Goal: Check status: Check status

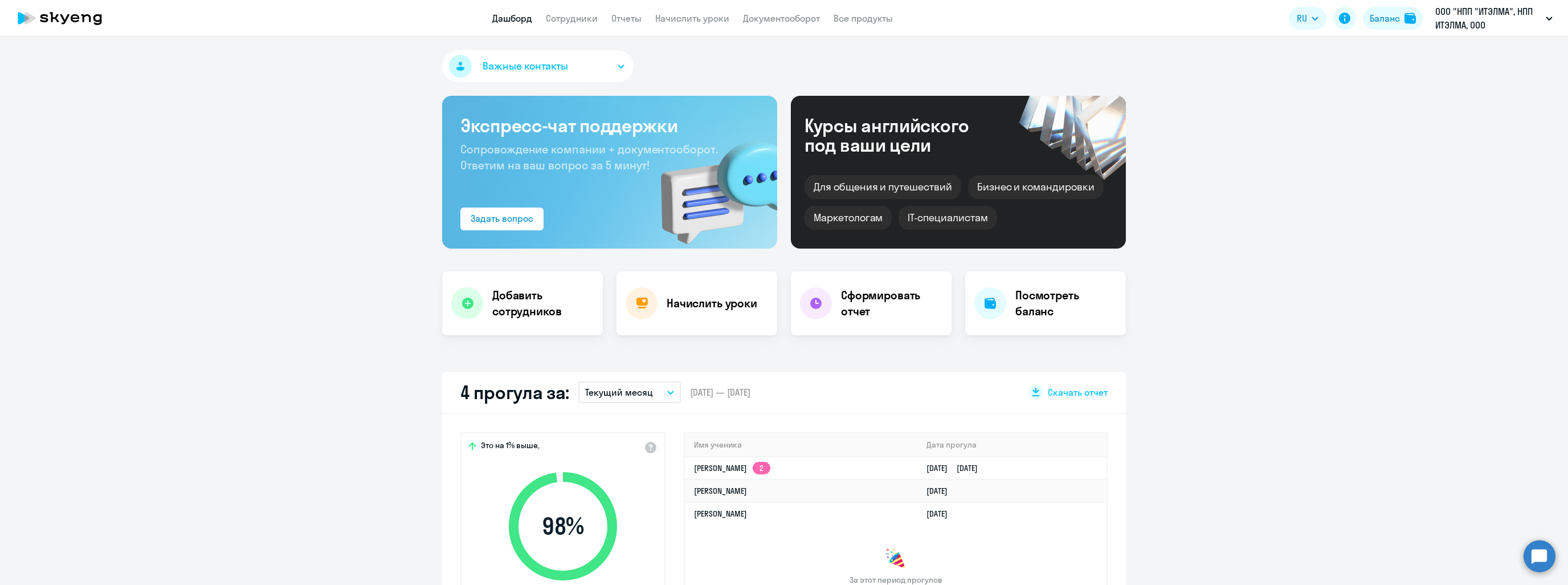
select select "30"
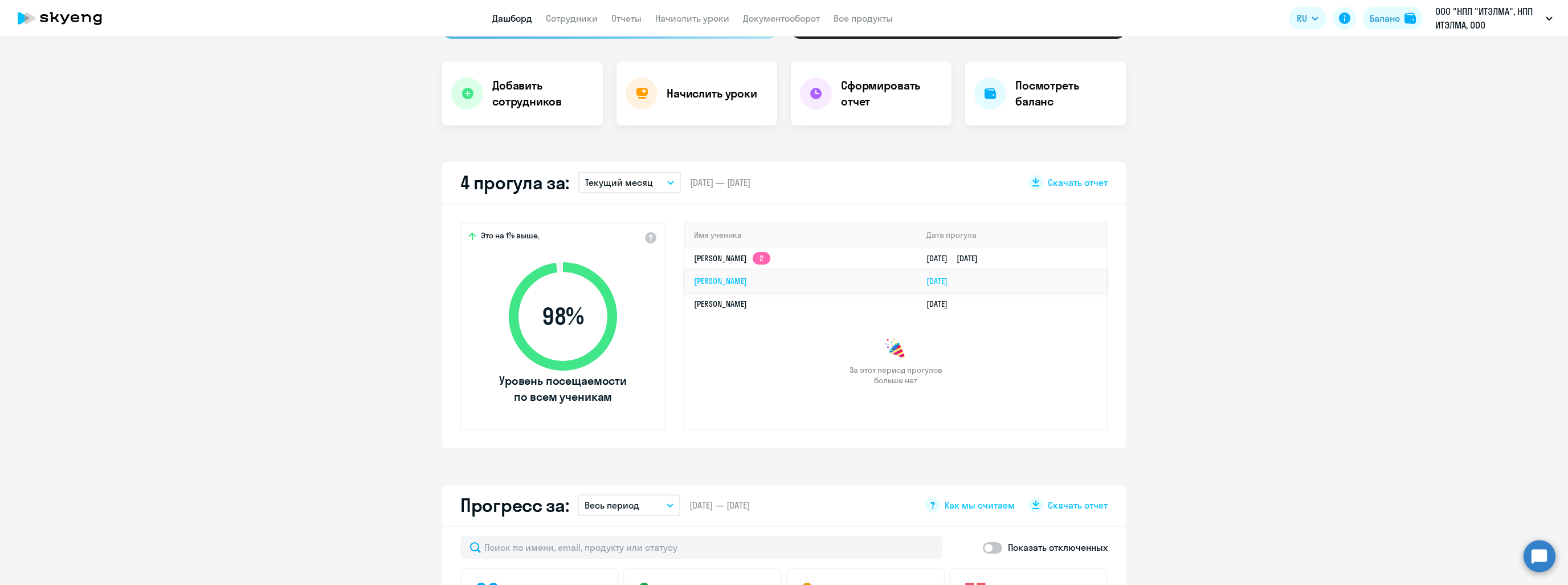
scroll to position [228, 0]
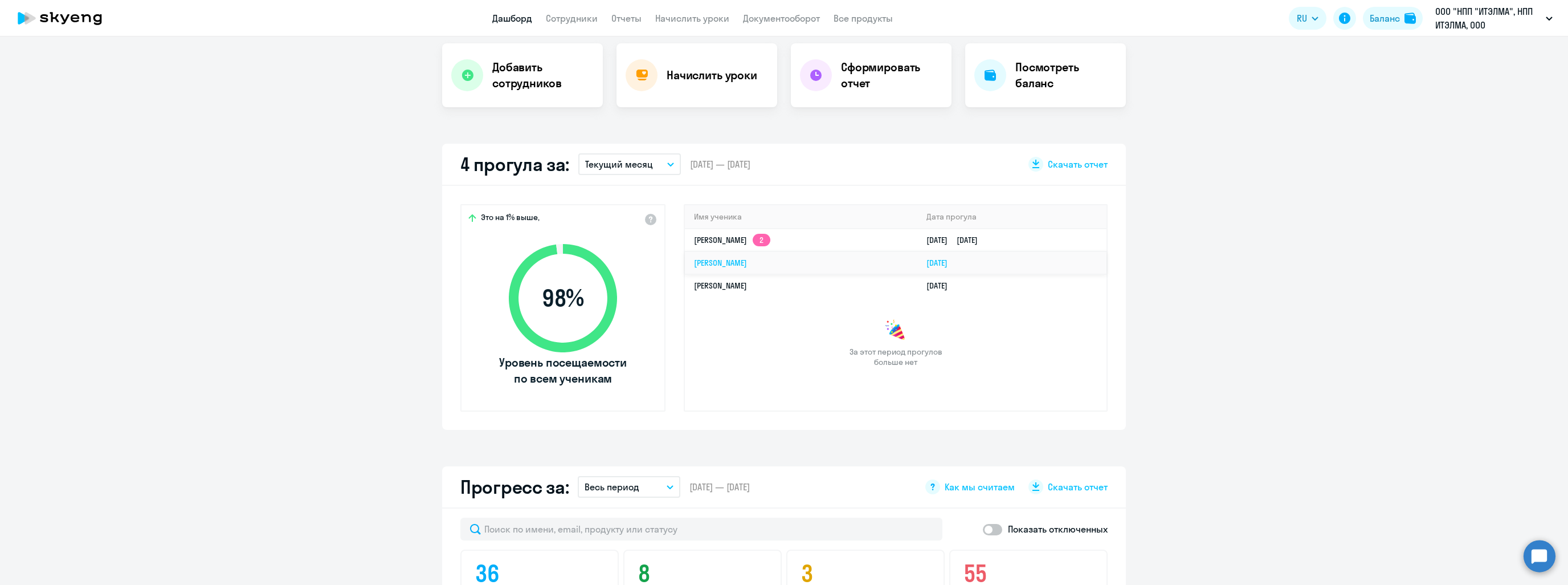
click at [764, 269] on td "[PERSON_NAME]" at bounding box center [800, 263] width 232 height 23
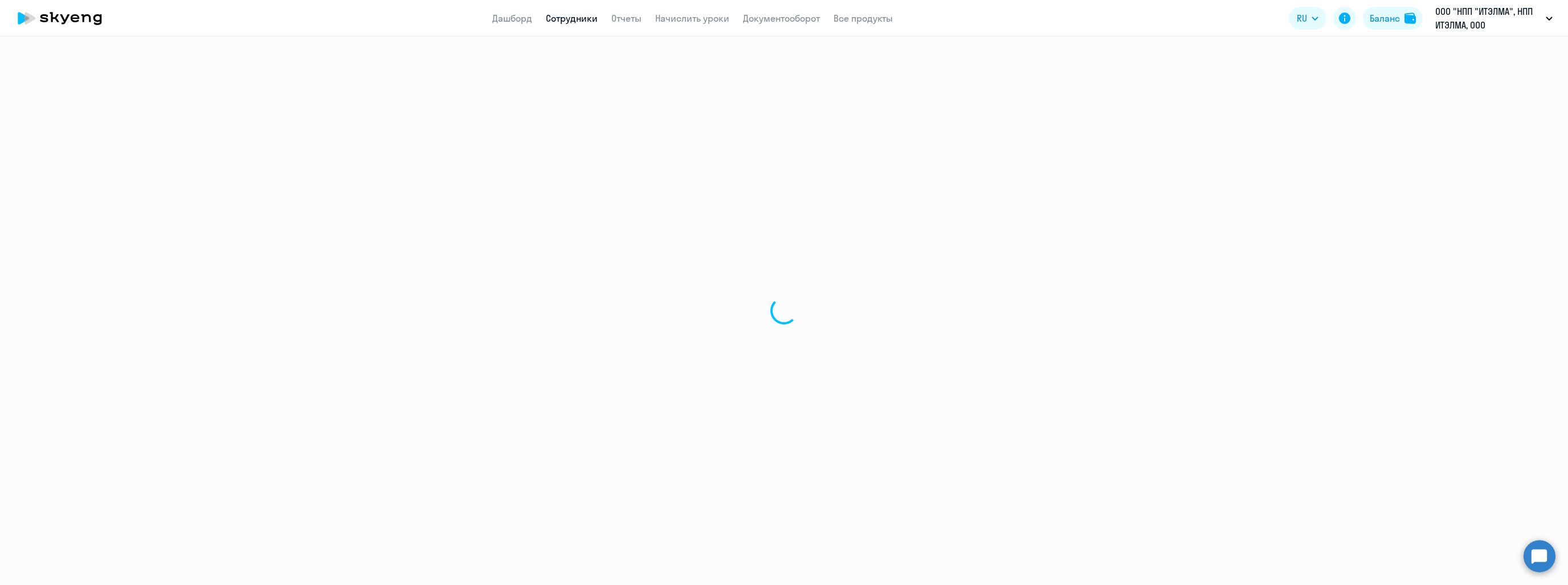
select select "english"
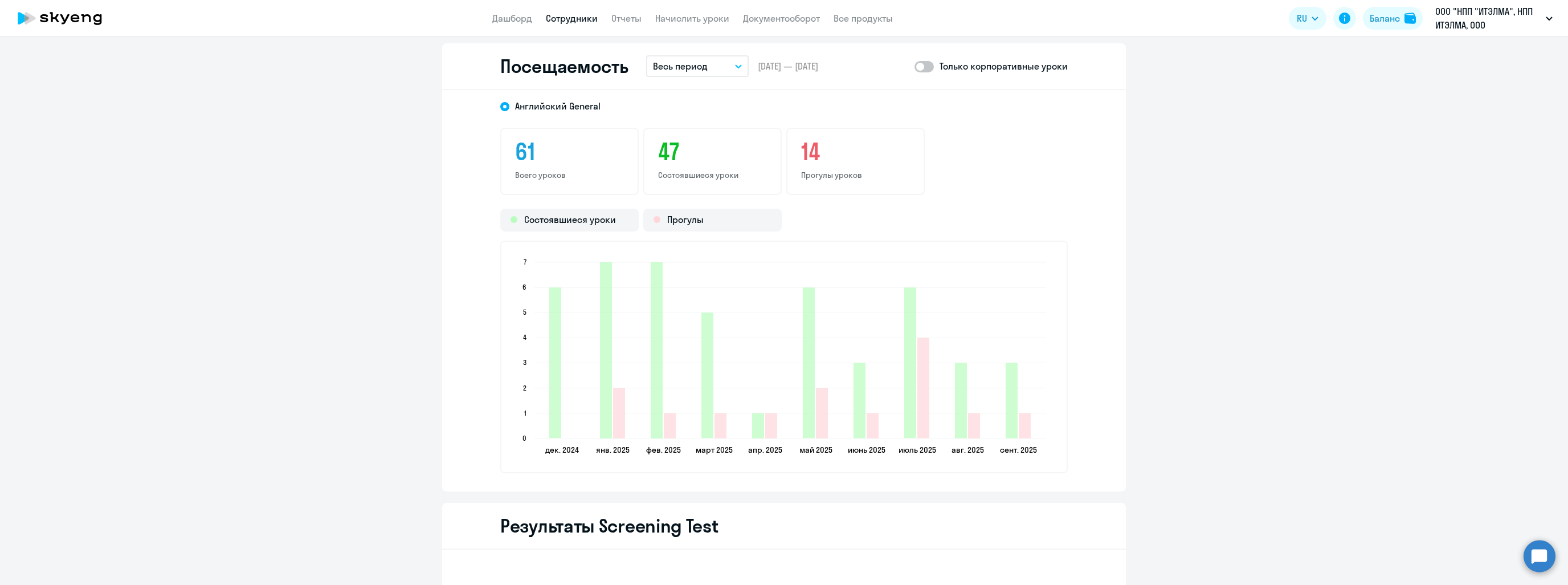
scroll to position [1481, 0]
click at [684, 57] on button "Весь период" at bounding box center [697, 67] width 102 height 22
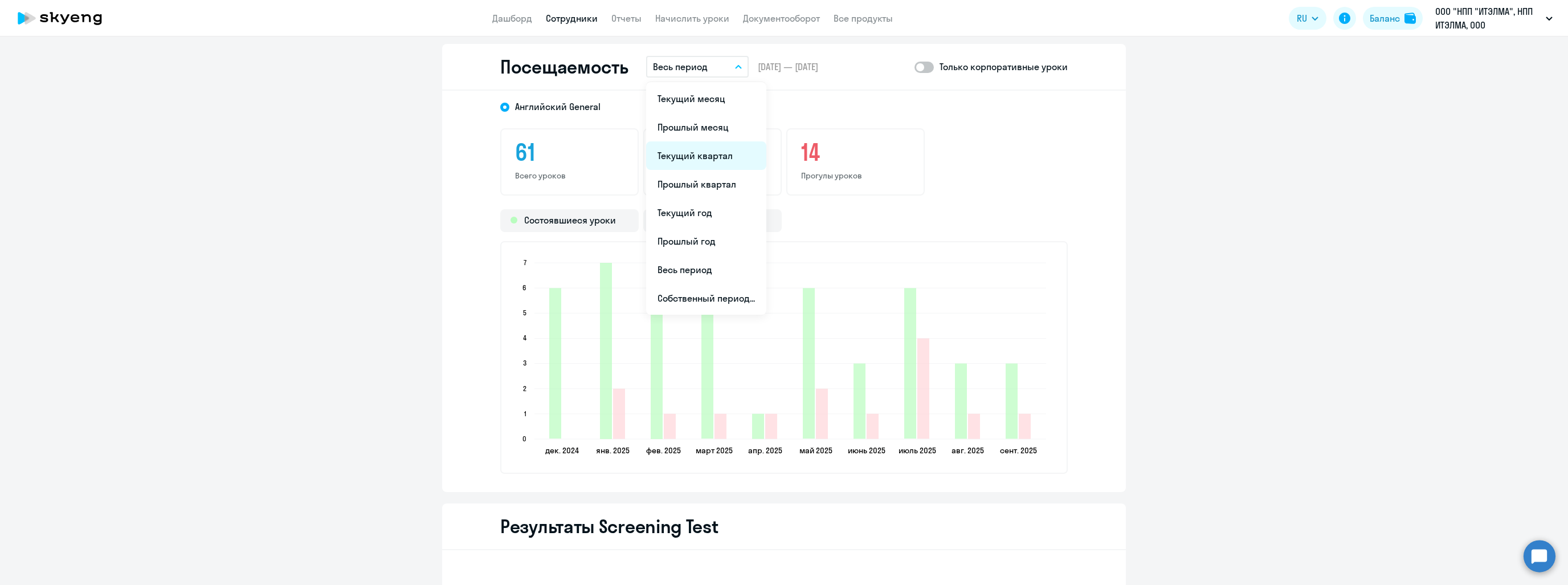
click at [720, 150] on li "Текущий квартал" at bounding box center [706, 156] width 120 height 29
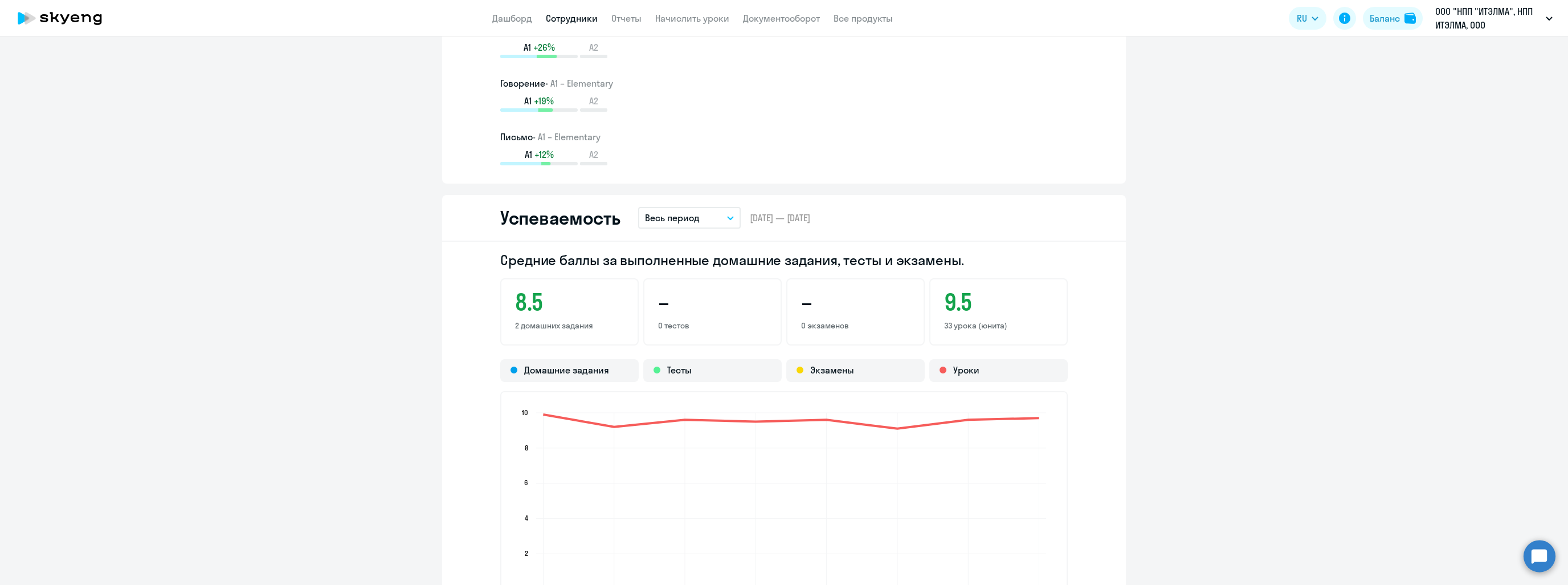
scroll to position [741, 0]
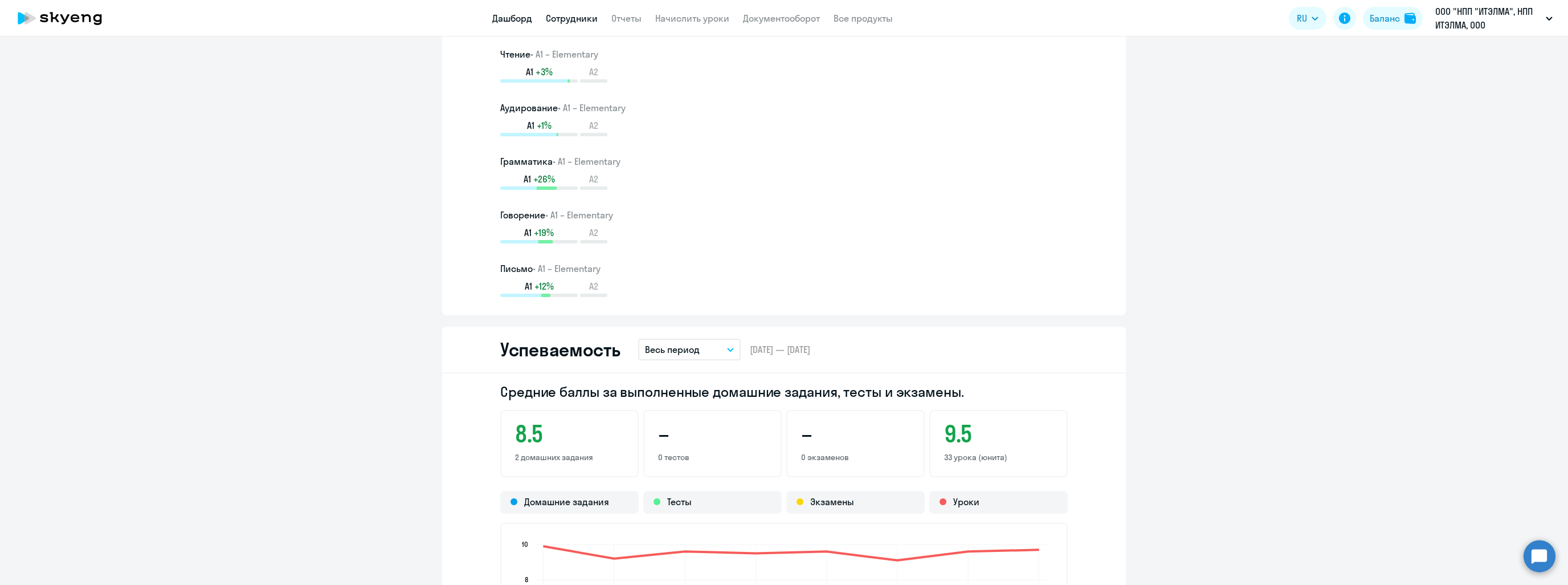
click at [497, 24] on link "Дашборд" at bounding box center [512, 19] width 40 height 12
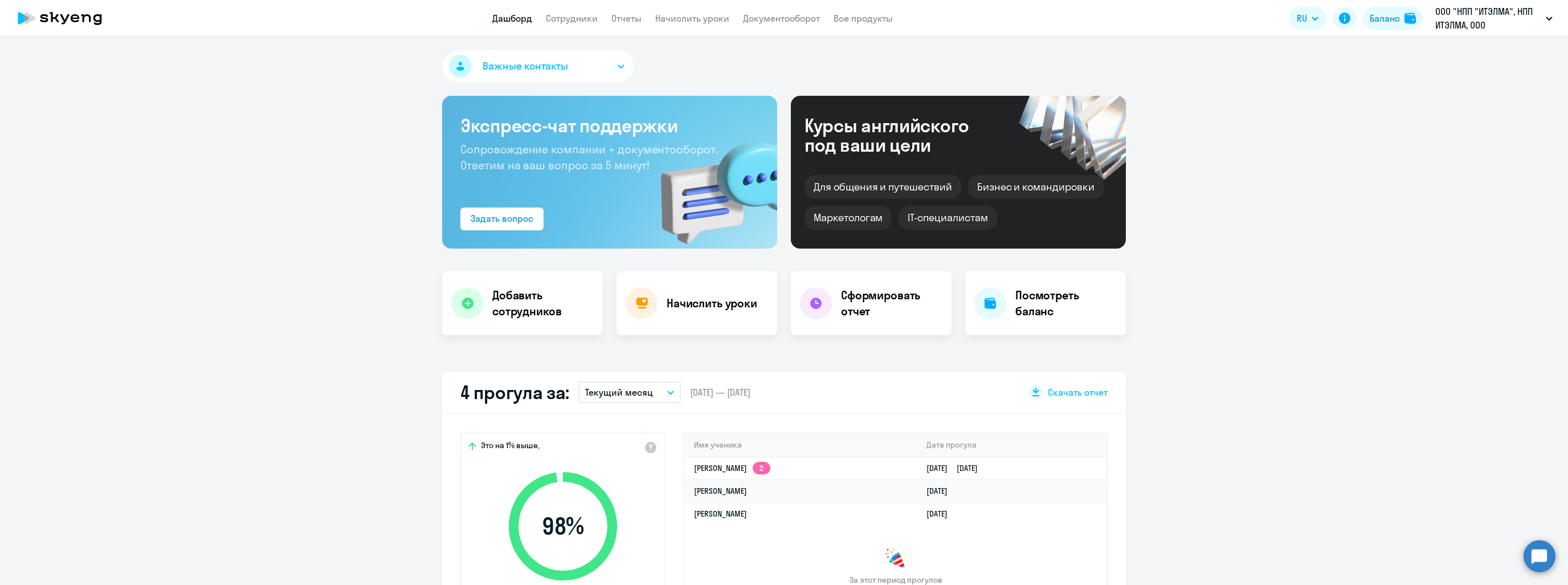
select select "30"
click at [804, 497] on td "[PERSON_NAME]" at bounding box center [800, 491] width 232 height 23
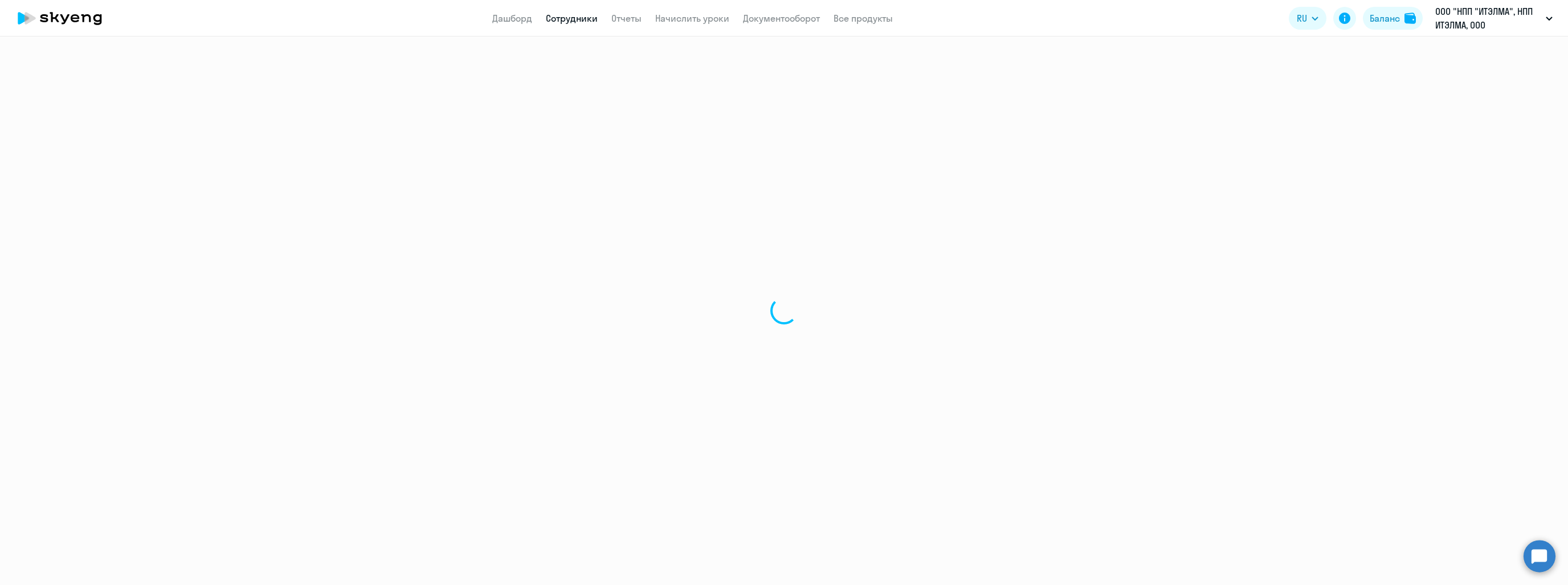
select select "english"
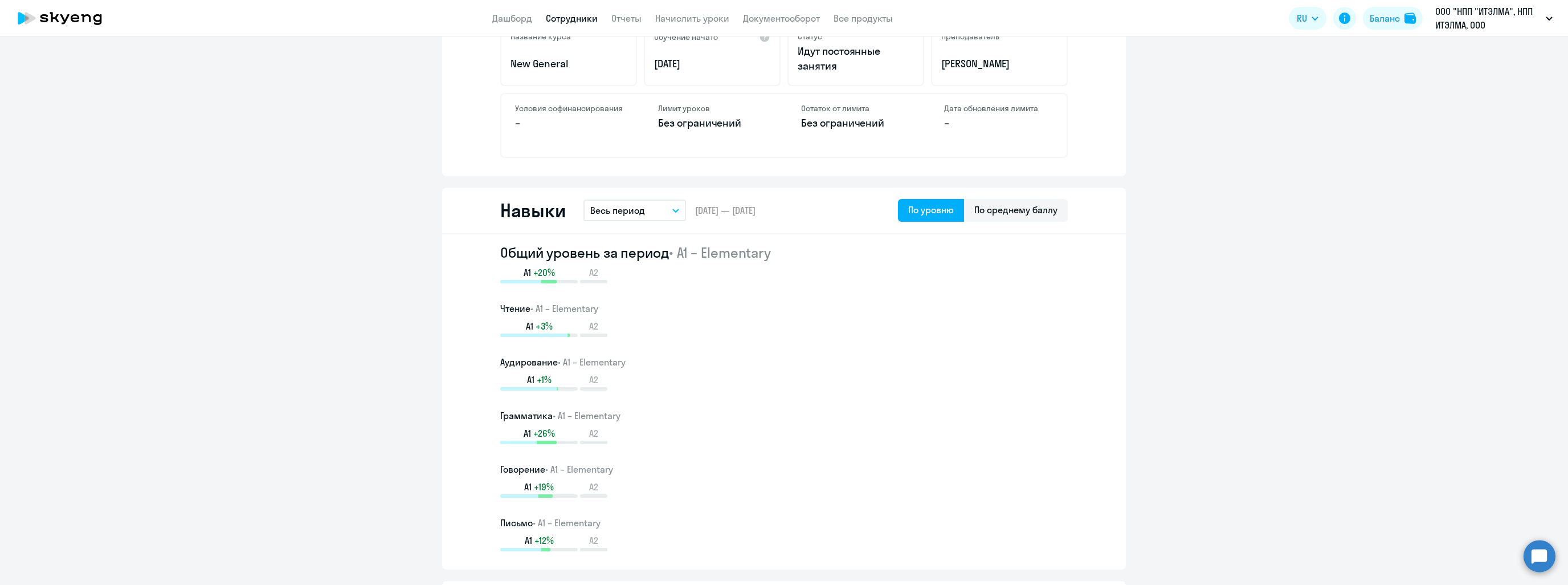
scroll to position [513, 0]
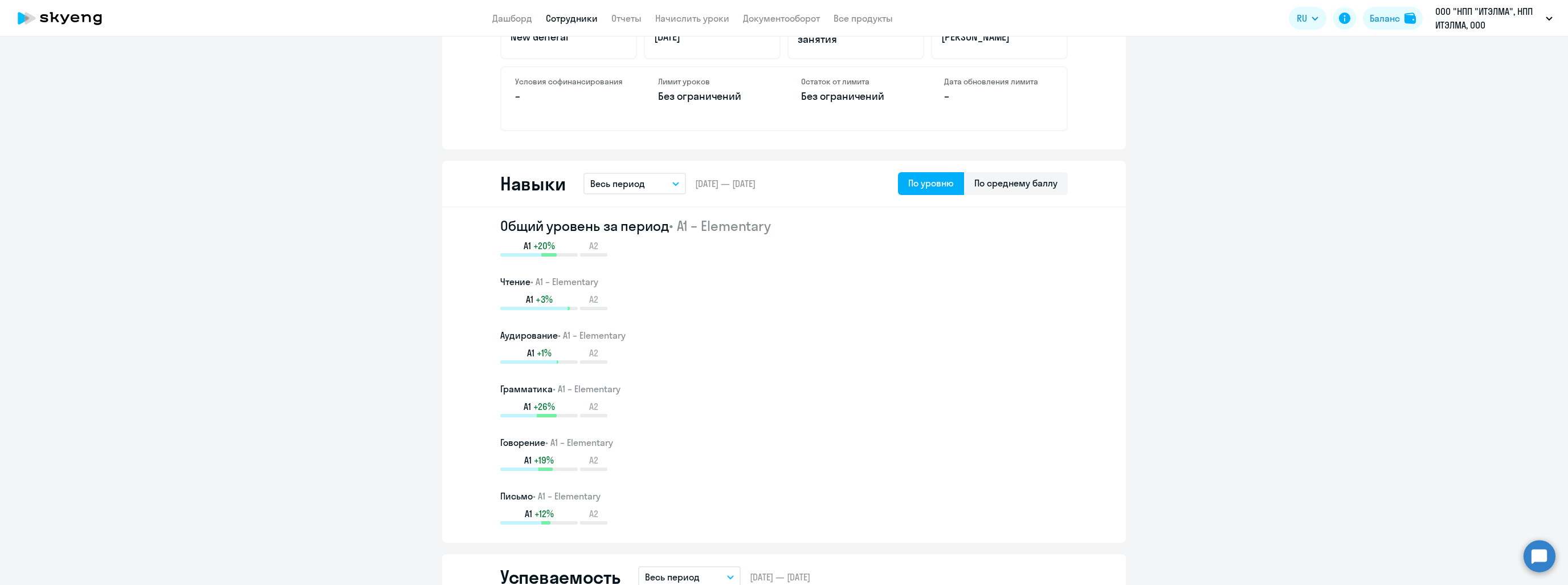
click at [637, 190] on p "Весь период" at bounding box center [617, 183] width 54 height 13
click at [654, 185] on button "Весь период" at bounding box center [635, 184] width 102 height 22
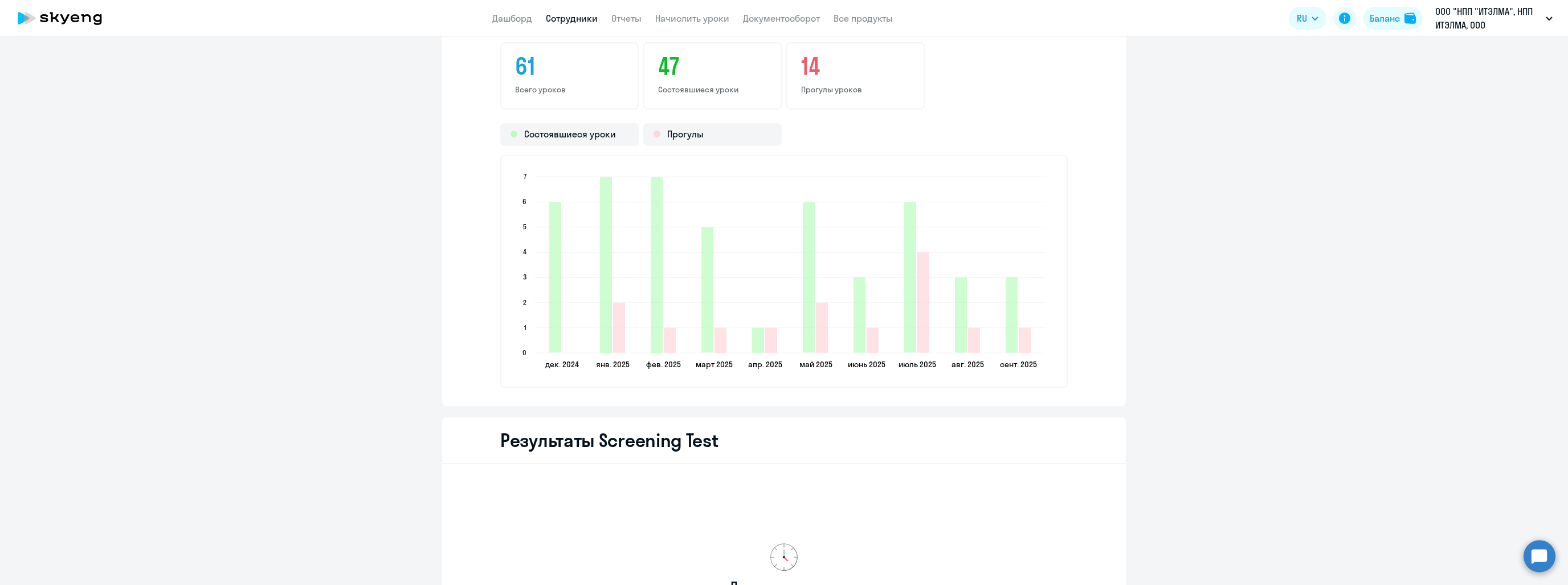
scroll to position [1482, 0]
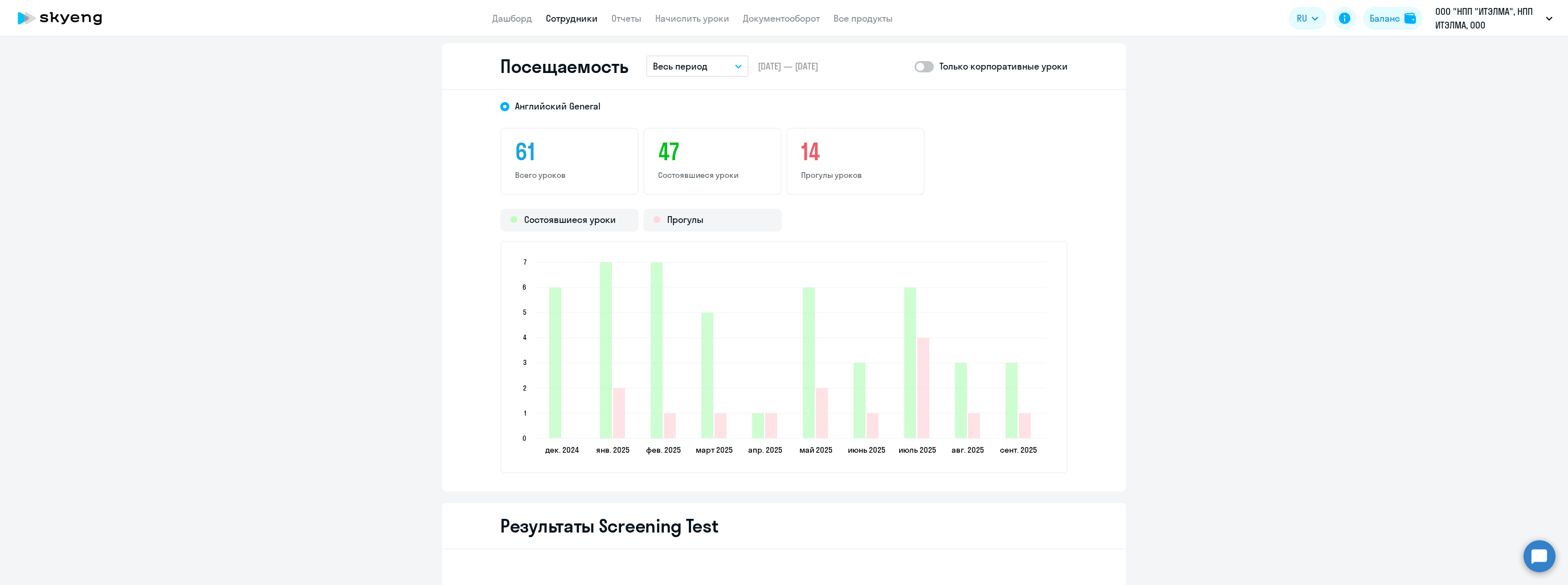
click at [706, 65] on button "Весь период" at bounding box center [697, 66] width 102 height 22
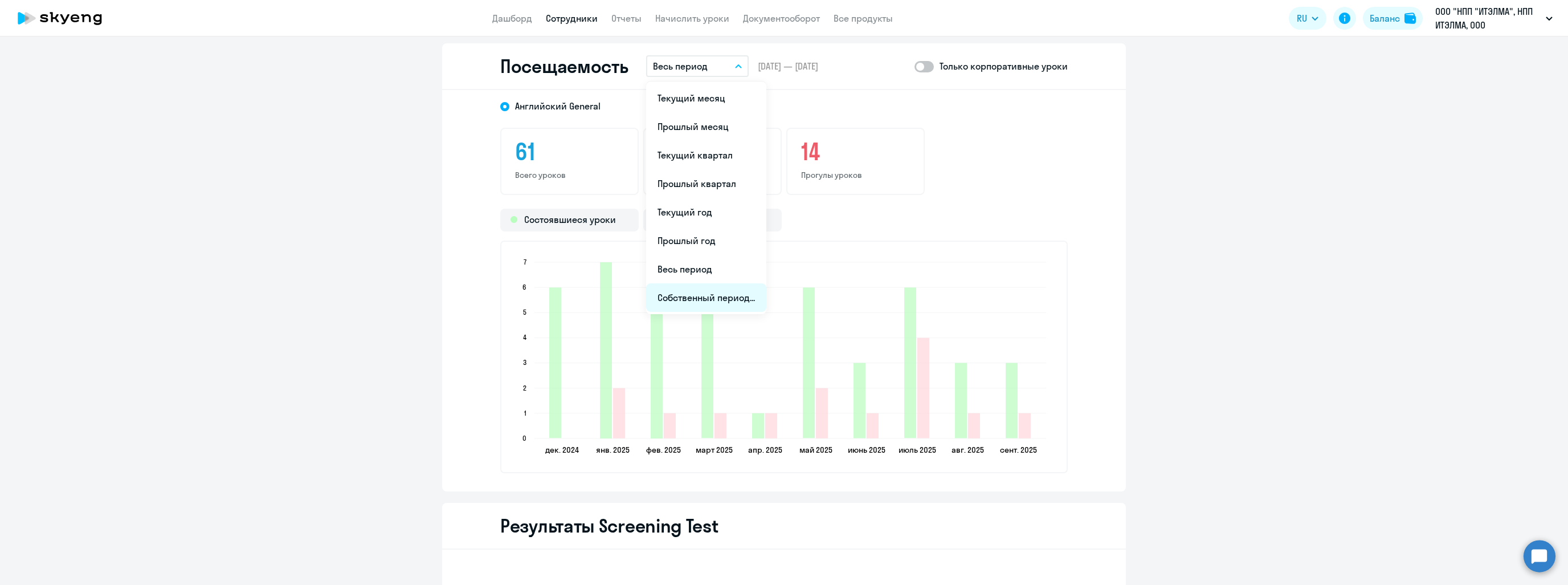
click at [669, 295] on li "Собственный период..." at bounding box center [706, 298] width 120 height 29
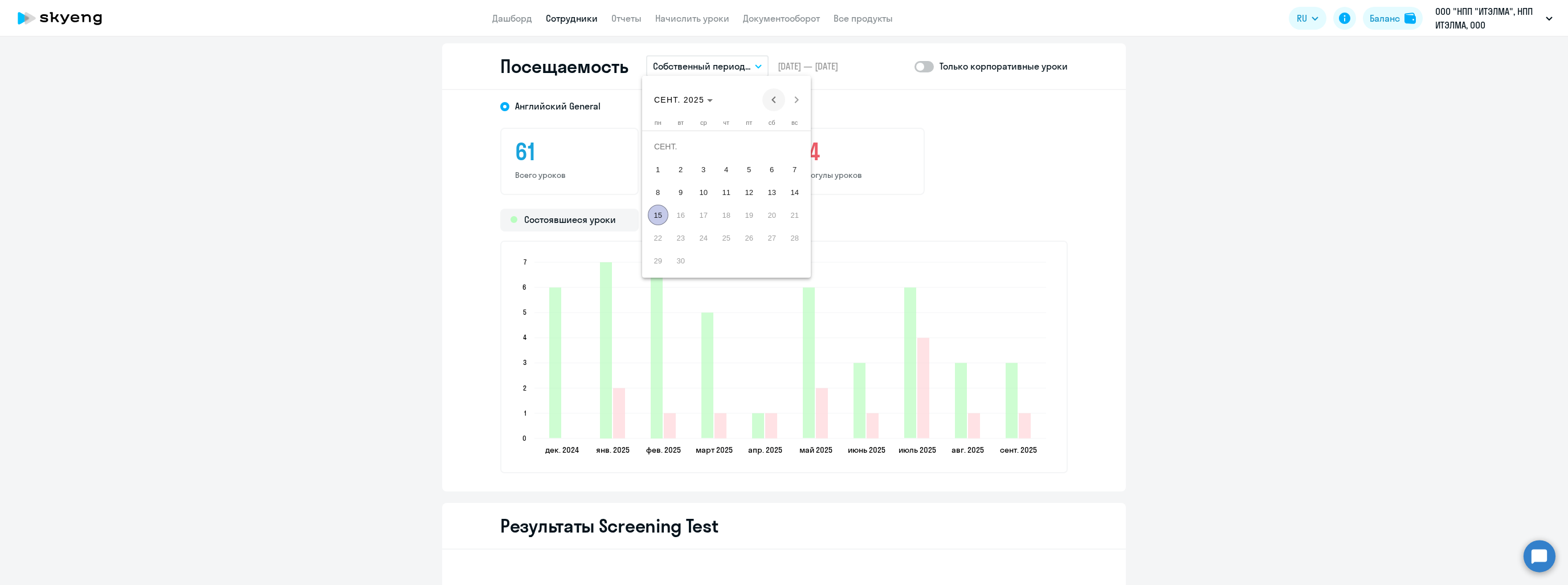
click at [773, 100] on span "Previous month" at bounding box center [773, 100] width 23 height 23
click at [773, 99] on span "Previous month" at bounding box center [773, 100] width 23 height 23
click at [686, 166] on span "1" at bounding box center [681, 169] width 20 height 20
click at [731, 257] on span "31" at bounding box center [726, 260] width 20 height 20
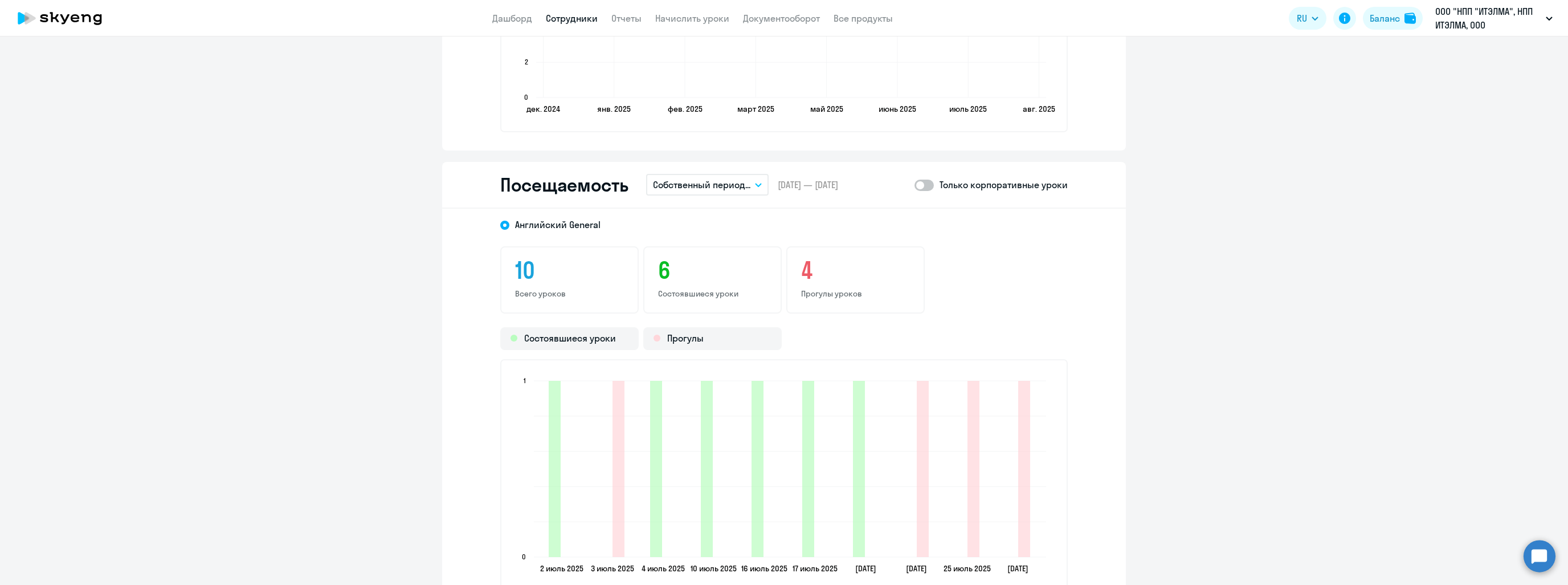
scroll to position [1254, 0]
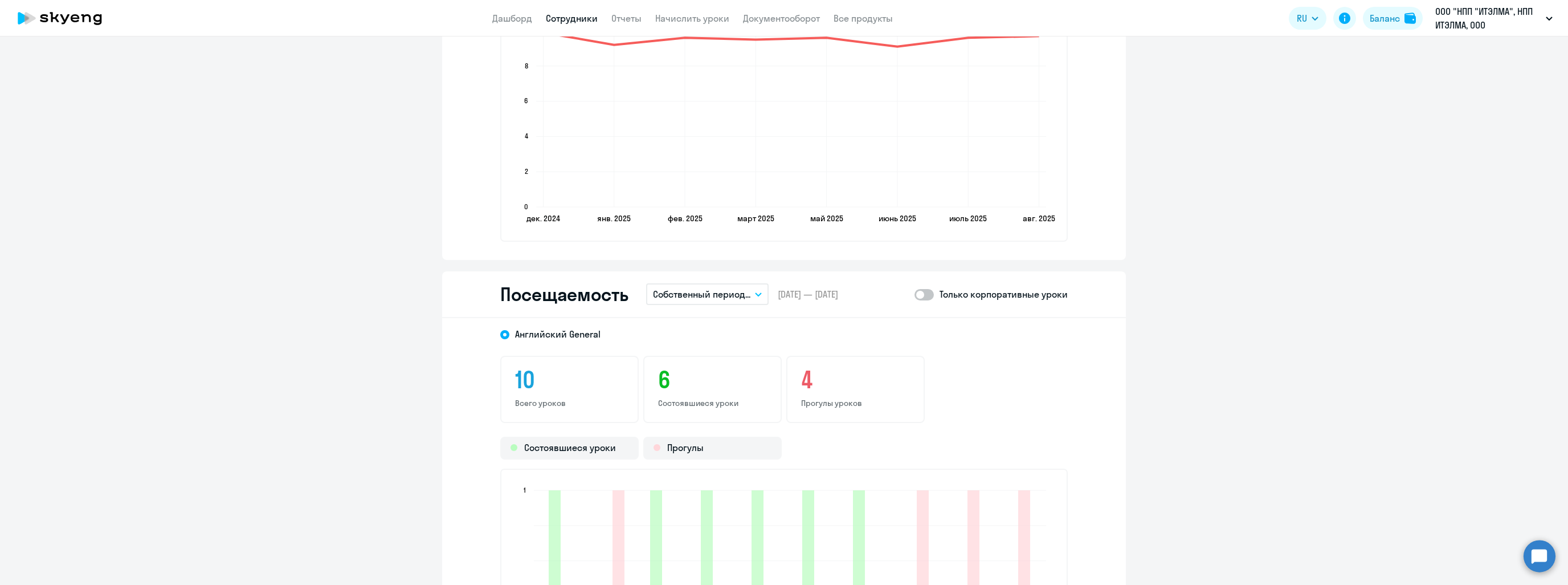
click at [734, 291] on p "Собственный период..." at bounding box center [702, 294] width 97 height 13
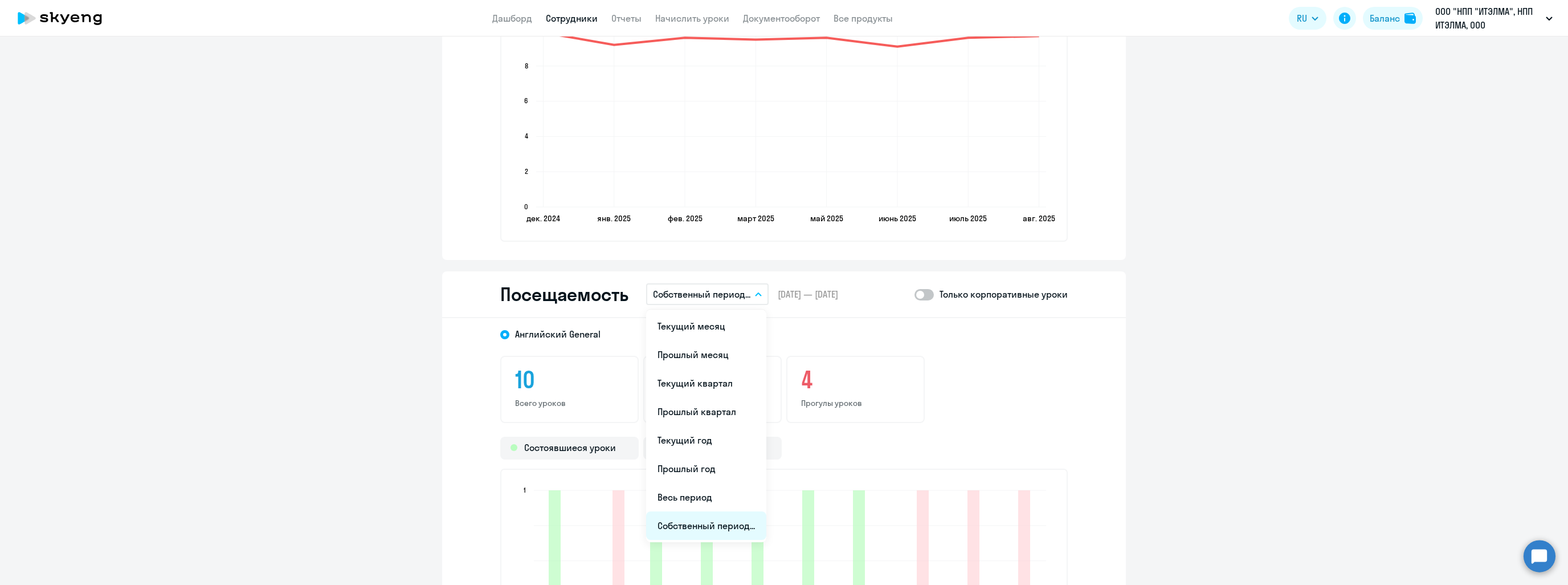
click at [718, 523] on li "Собственный период..." at bounding box center [706, 525] width 120 height 29
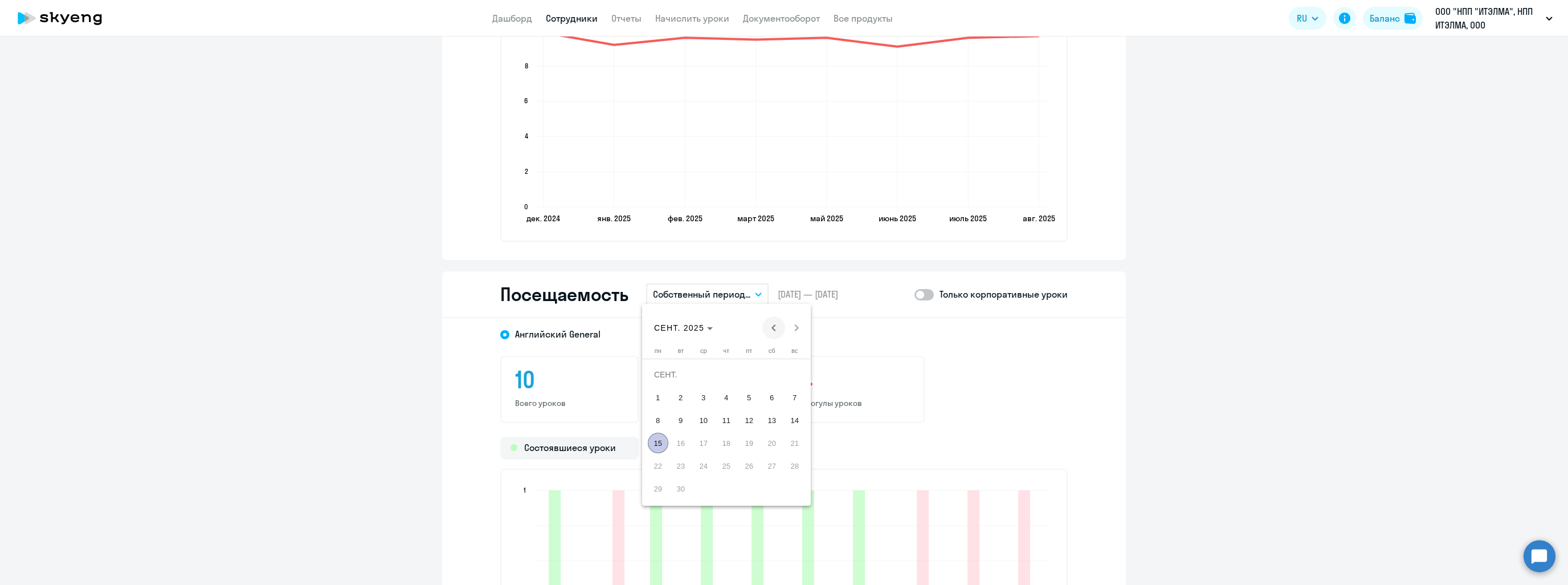
click at [770, 327] on span "Previous month" at bounding box center [773, 328] width 23 height 23
click at [681, 401] on span "1" at bounding box center [681, 397] width 20 height 20
click at [796, 325] on span "Next month" at bounding box center [796, 328] width 23 height 23
click at [796, 393] on span "10" at bounding box center [795, 397] width 20 height 20
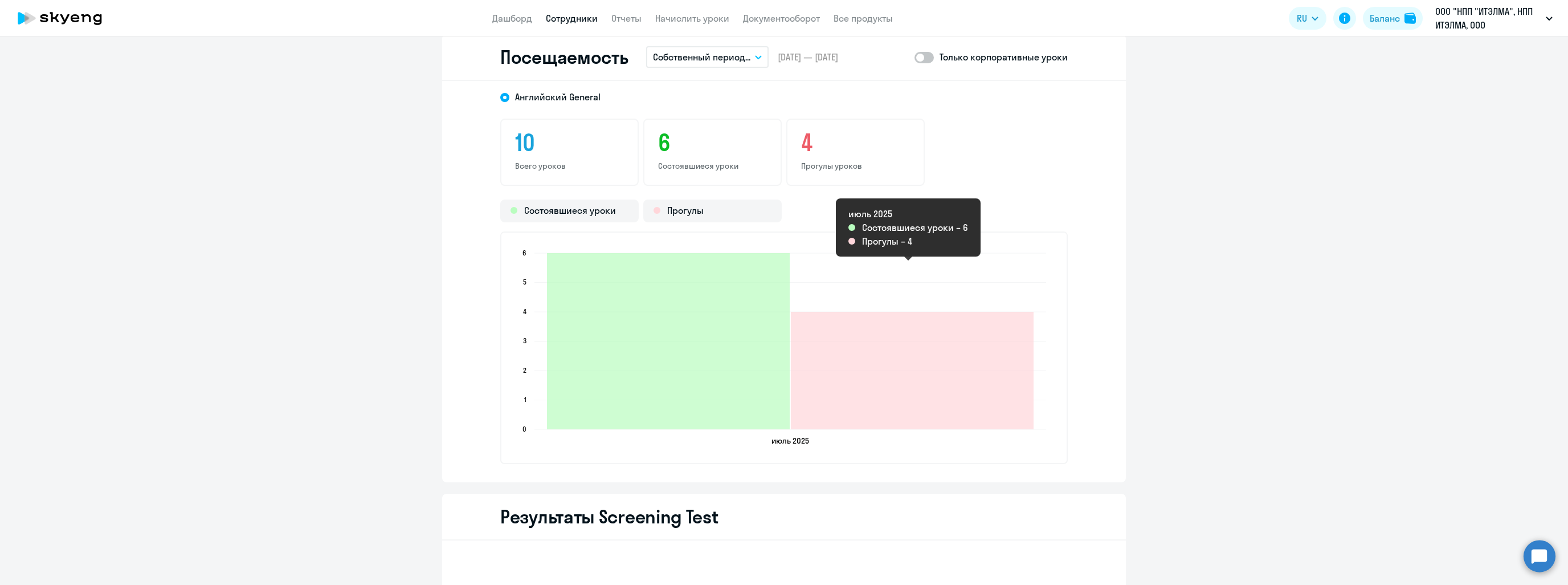
scroll to position [1311, 0]
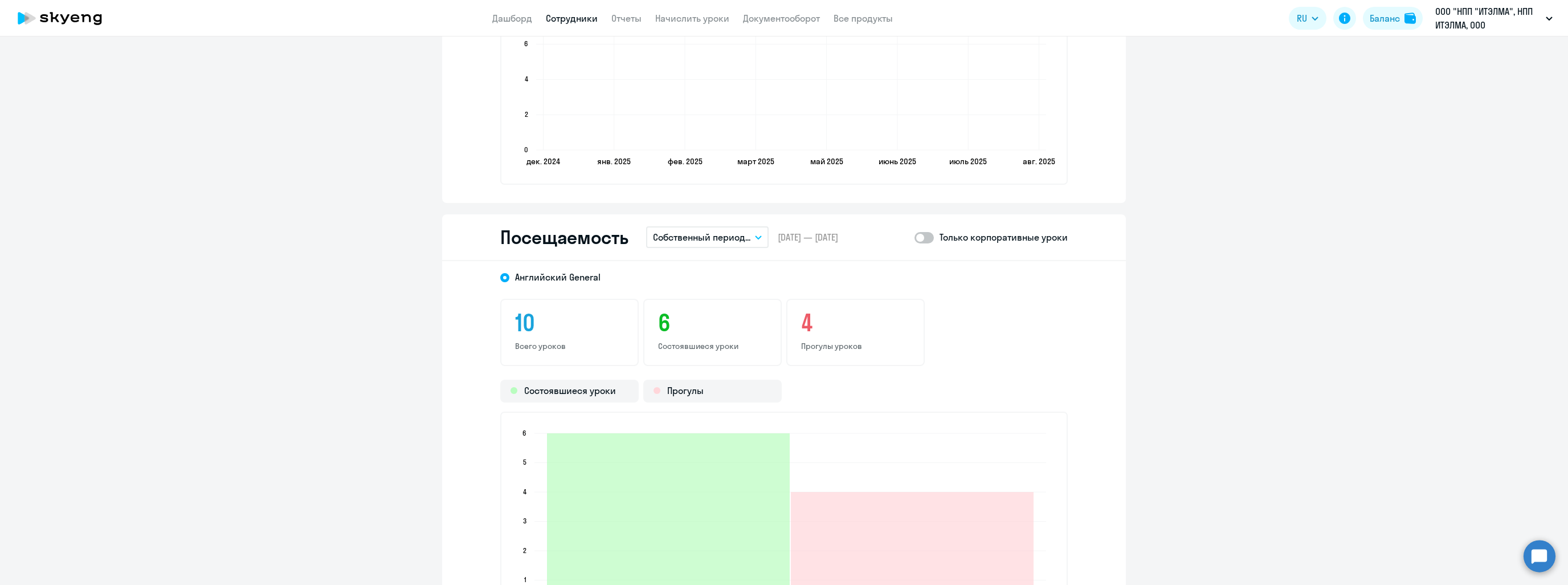
click at [759, 237] on button "Собственный период..." at bounding box center [707, 237] width 122 height 22
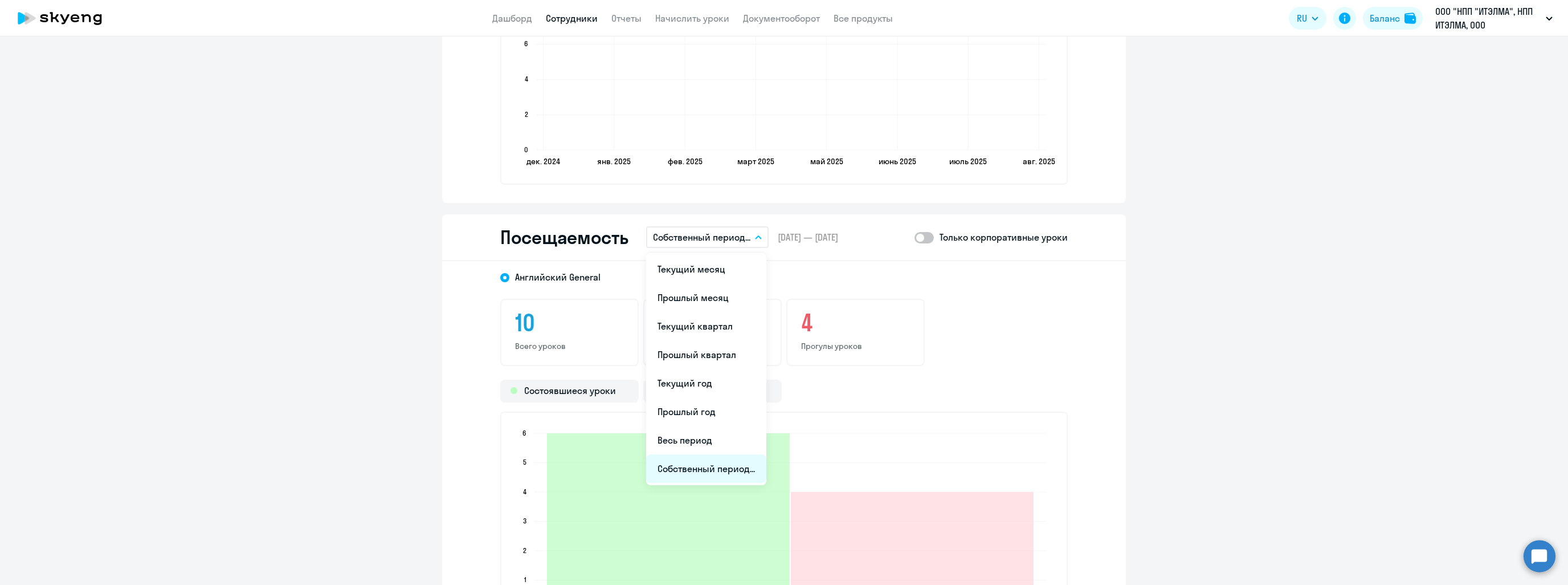
click at [695, 463] on li "Собственный период..." at bounding box center [706, 469] width 120 height 29
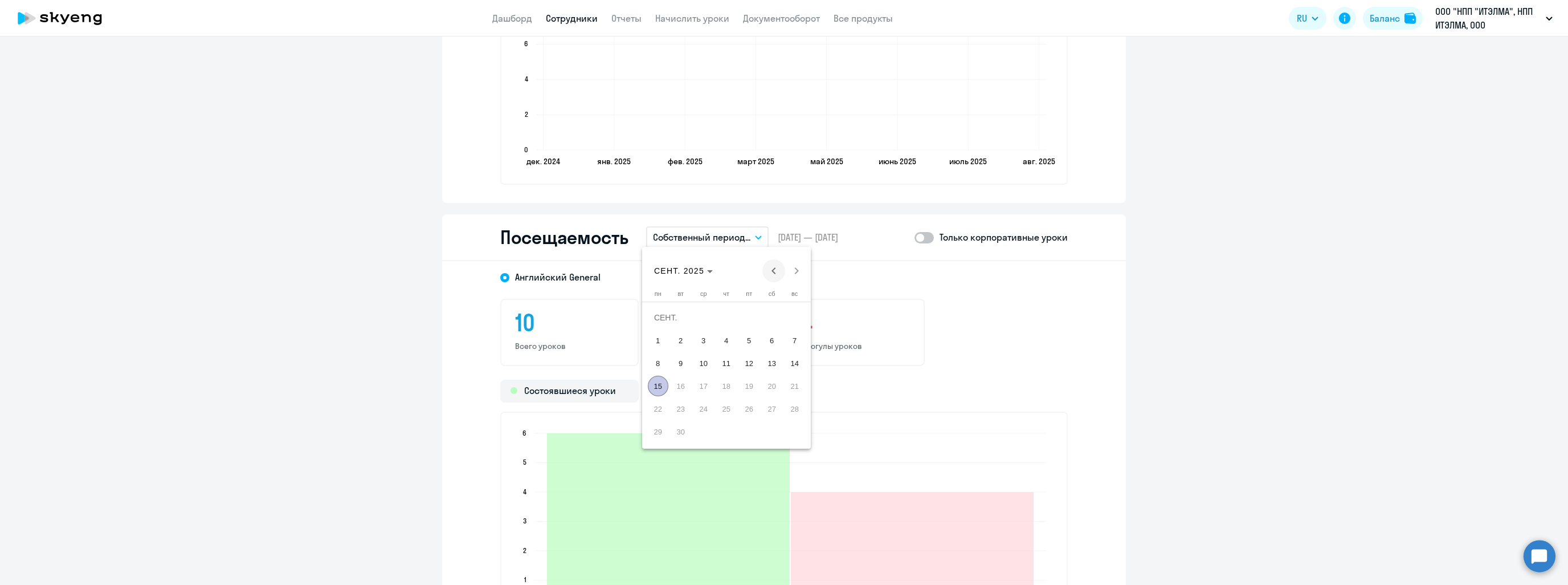
click at [775, 274] on span "Previous month" at bounding box center [773, 271] width 23 height 23
click at [793, 272] on span "Next month" at bounding box center [796, 271] width 23 height 23
click at [752, 315] on span "1" at bounding box center [749, 317] width 20 height 20
click at [795, 410] on span "31" at bounding box center [795, 408] width 20 height 20
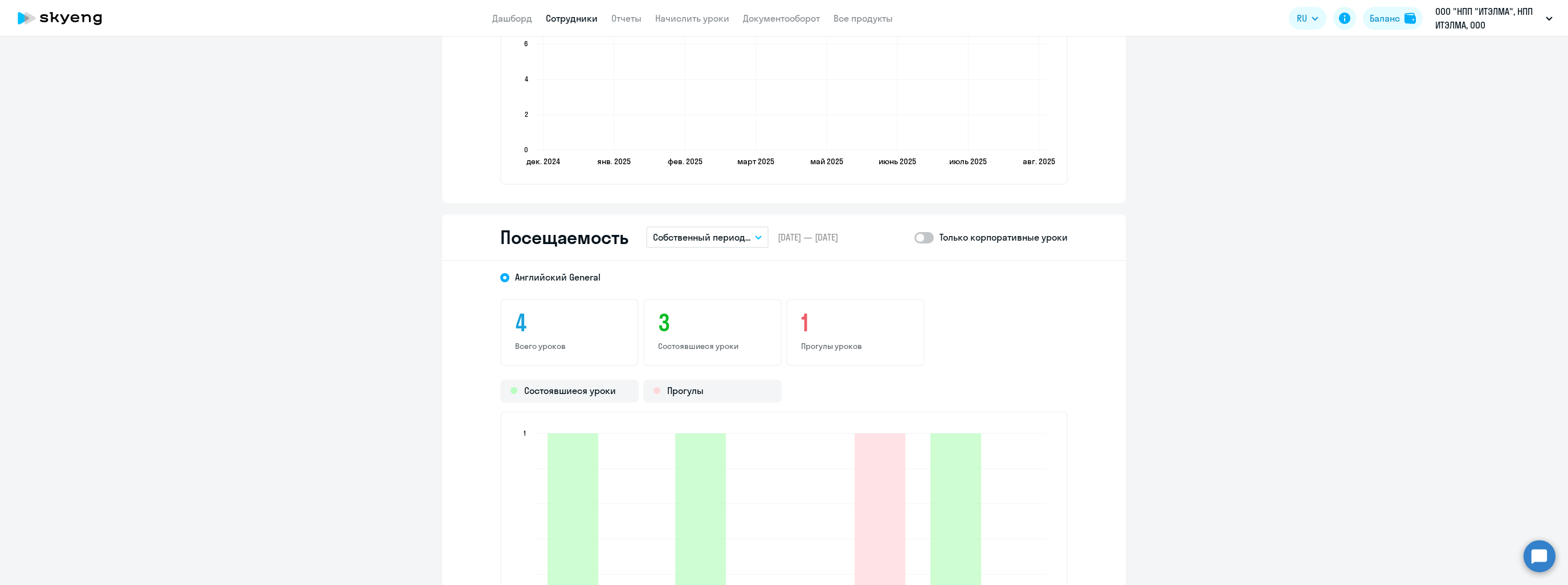
click at [759, 236] on button "Собственный период..." at bounding box center [707, 237] width 122 height 22
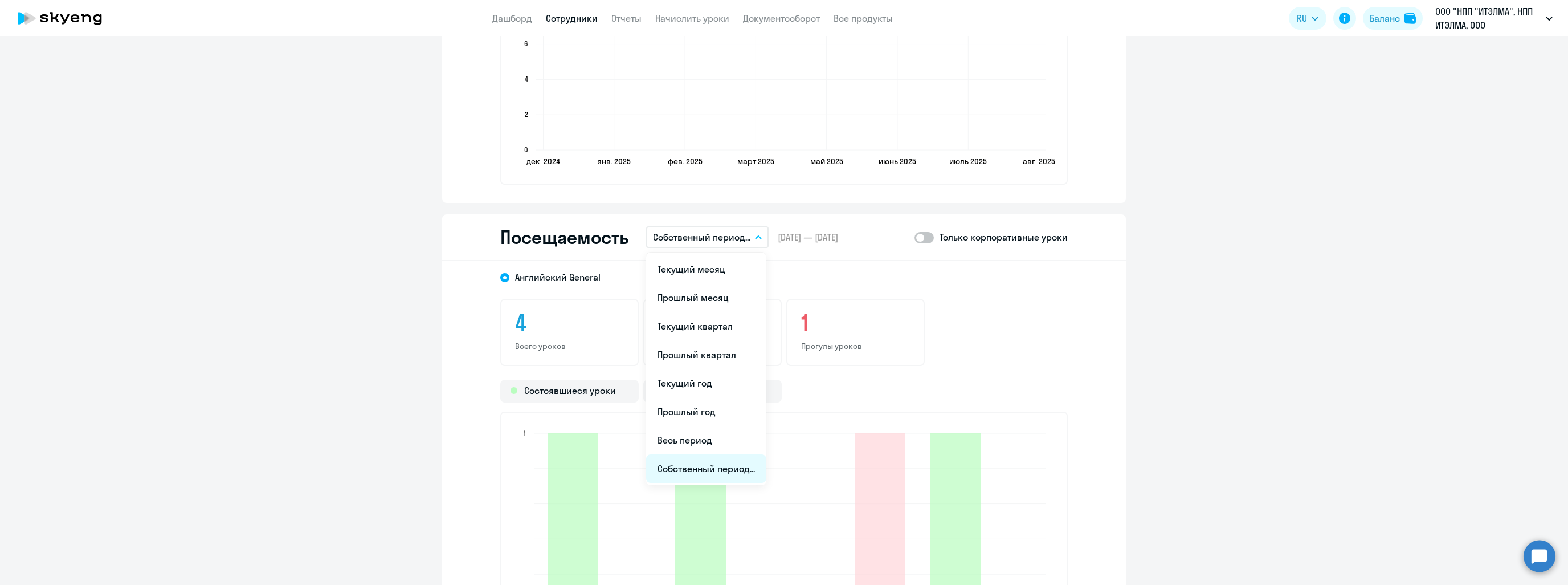
click at [671, 469] on li "Собственный период..." at bounding box center [706, 469] width 120 height 29
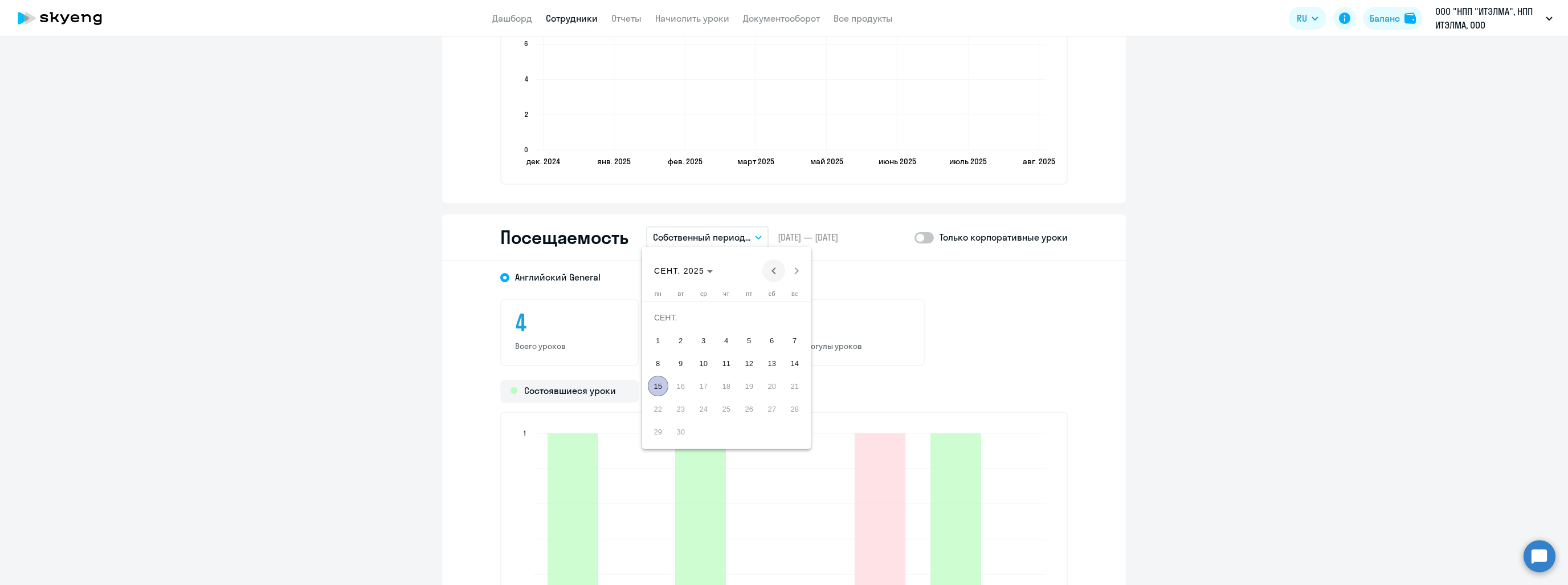
click at [768, 271] on span "Previous month" at bounding box center [773, 271] width 23 height 23
click at [677, 339] on span "1" at bounding box center [681, 341] width 20 height 20
click at [721, 425] on span "31" at bounding box center [726, 431] width 20 height 20
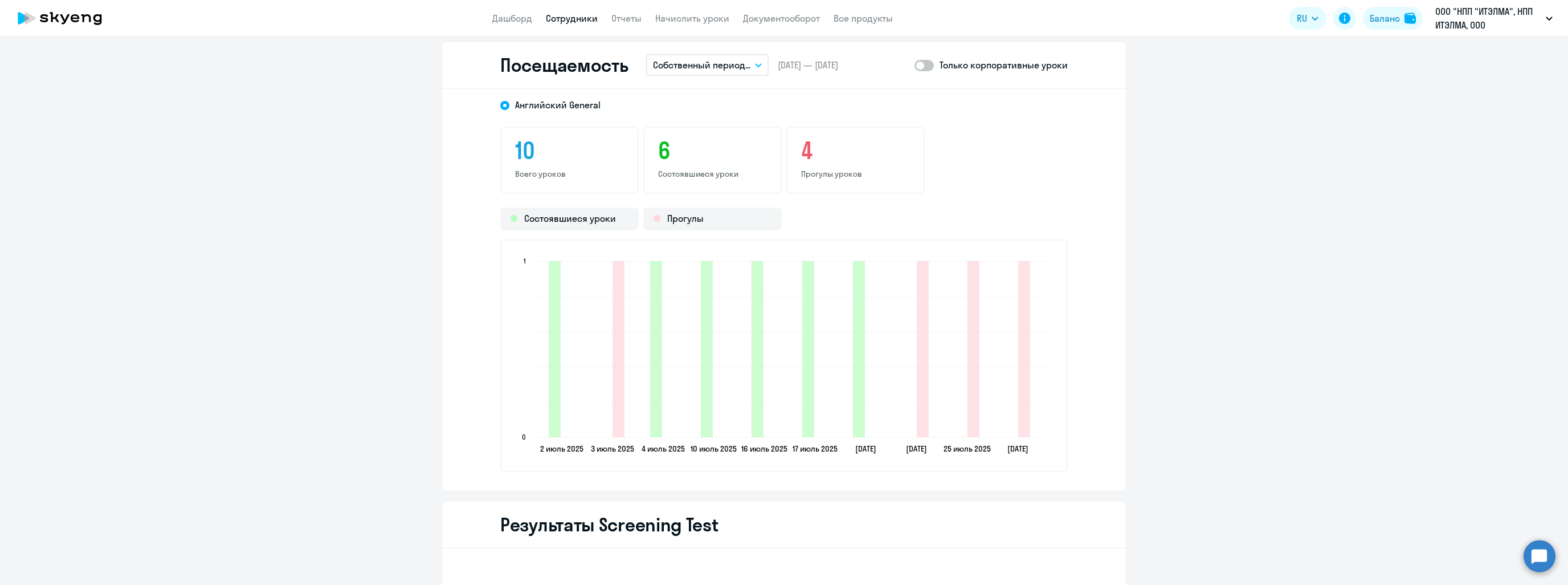
scroll to position [1425, 0]
